Goal: Transaction & Acquisition: Purchase product/service

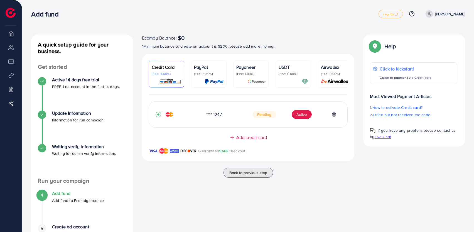
scroll to position [41, 0]
click at [379, 137] on span "Live Chat" at bounding box center [383, 137] width 16 height 6
click at [314, 191] on div "Ecomdy Balance: $0 *Minimum balance to create an account is $200, please add mo…" at bounding box center [249, 150] width 222 height 230
click at [295, 185] on div "Ecomdy Balance: $0 *Minimum balance to create an account is $200, please add mo…" at bounding box center [249, 150] width 222 height 230
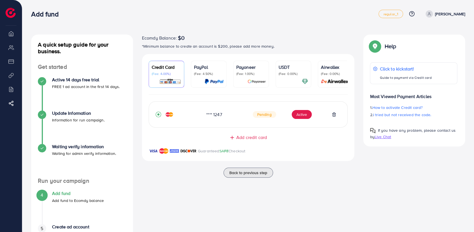
click at [295, 185] on div "Ecomdy Balance: $0 *Minimum balance to create an account is $200, please add mo…" at bounding box center [249, 150] width 222 height 230
click at [321, 203] on div "Ecomdy Balance: $0 *Minimum balance to create an account is $200, please add mo…" at bounding box center [249, 150] width 222 height 230
